Goal: Task Accomplishment & Management: Use online tool/utility

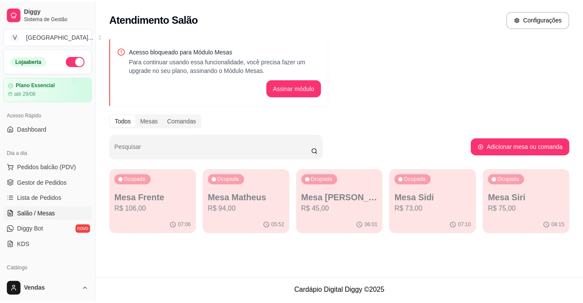
scroll to position [86, 0]
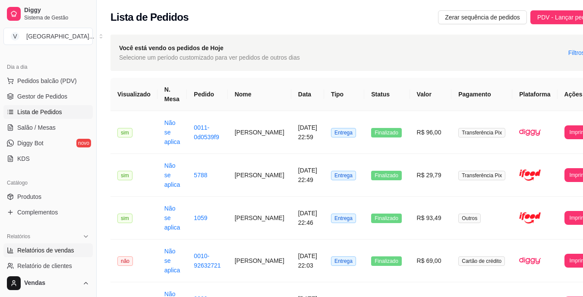
click at [51, 246] on span "Relatórios de vendas" at bounding box center [45, 250] width 57 height 9
select select "ALL"
select select "0"
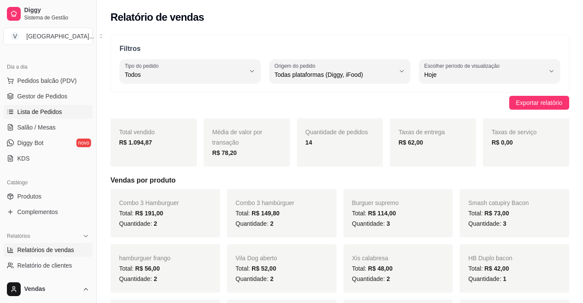
click at [64, 113] on link "Lista de Pedidos" at bounding box center [47, 112] width 89 height 14
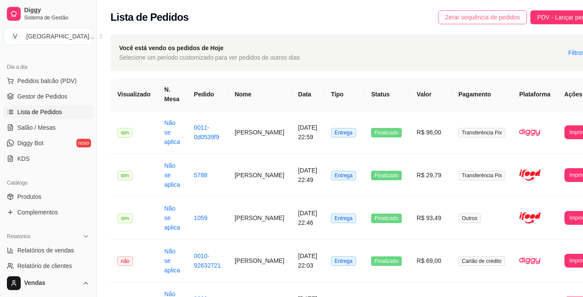
click at [449, 20] on span "Zerar sequência de pedidos" at bounding box center [482, 17] width 75 height 9
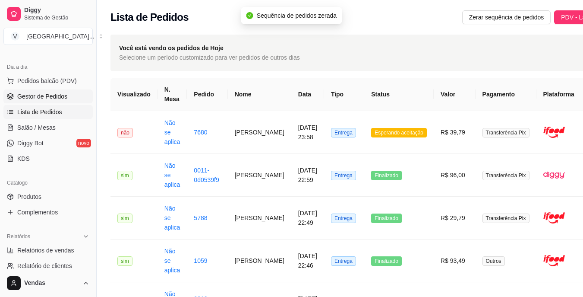
click at [65, 97] on span "Gestor de Pedidos" at bounding box center [42, 96] width 50 height 9
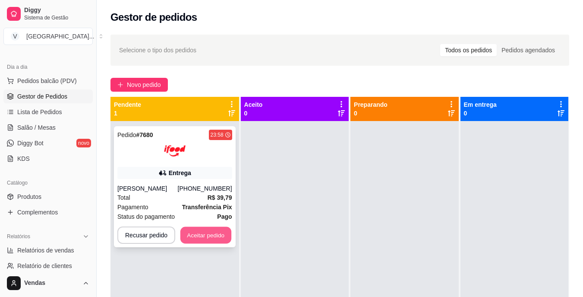
click at [214, 232] on button "Aceitar pedido" at bounding box center [205, 235] width 51 height 17
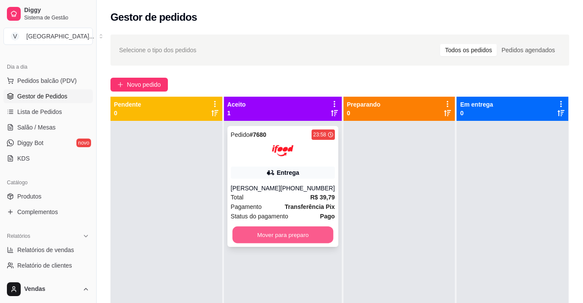
click at [307, 232] on button "Mover para preparo" at bounding box center [282, 235] width 101 height 17
click at [306, 232] on button "Mover para preparo" at bounding box center [283, 234] width 104 height 17
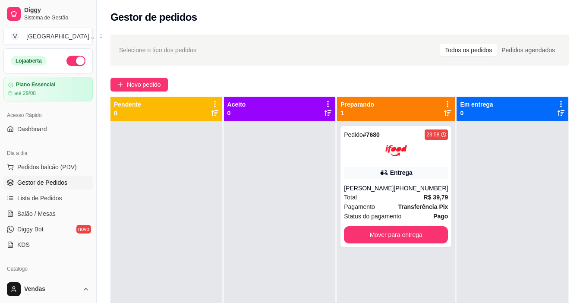
click at [68, 60] on button "button" at bounding box center [75, 61] width 19 height 10
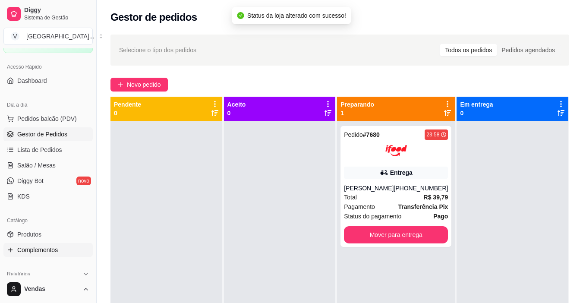
scroll to position [130, 0]
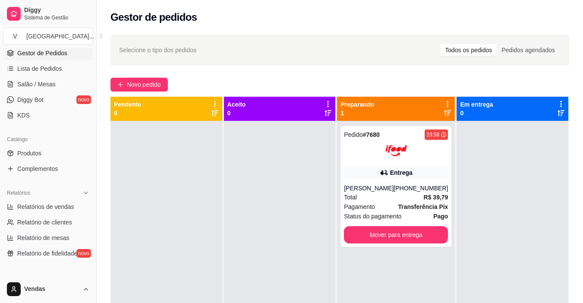
click at [284, 64] on div "Selecione o tipo dos pedidos Todos os pedidos Pedidos agendados" at bounding box center [340, 50] width 459 height 31
click at [393, 240] on button "Mover para entrega" at bounding box center [396, 235] width 101 height 17
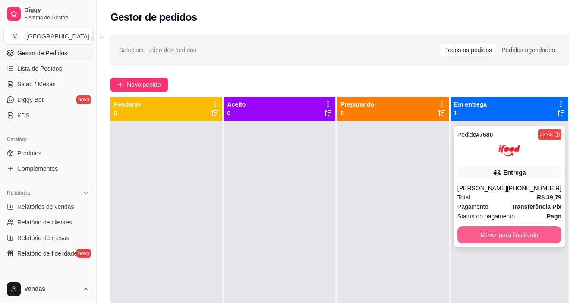
click at [480, 237] on button "Mover para finalizado" at bounding box center [510, 234] width 104 height 17
